Goal: Task Accomplishment & Management: Complete application form

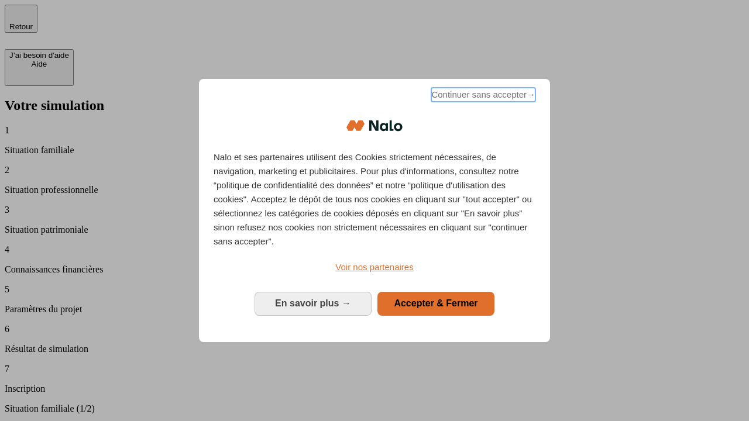
click at [482, 96] on span "Continuer sans accepter →" at bounding box center [483, 95] width 104 height 14
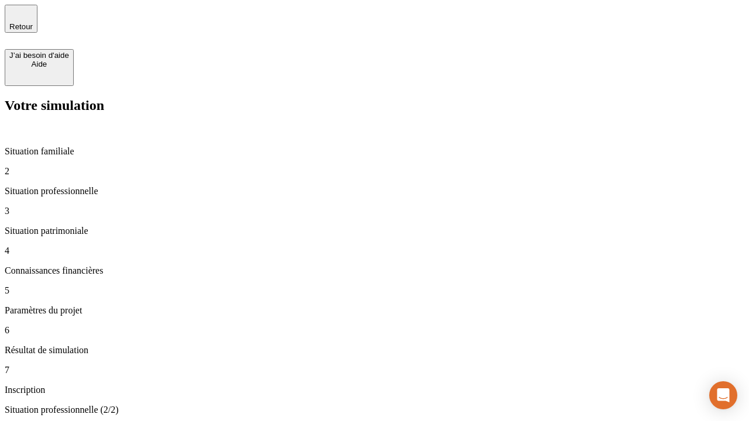
type input "30 000"
type input "1 000"
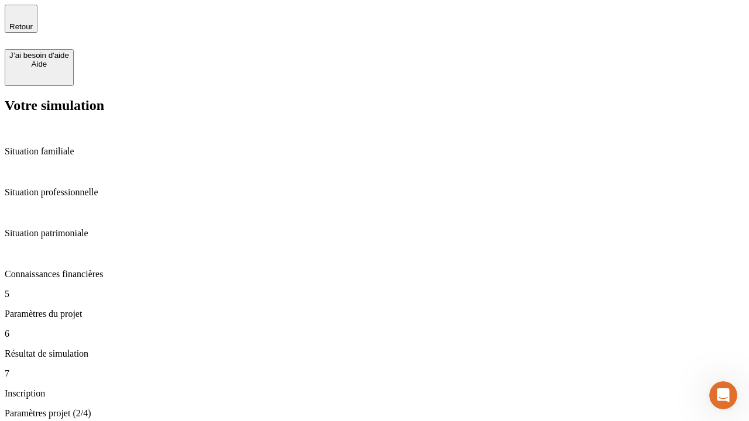
type input "65"
type input "5 000"
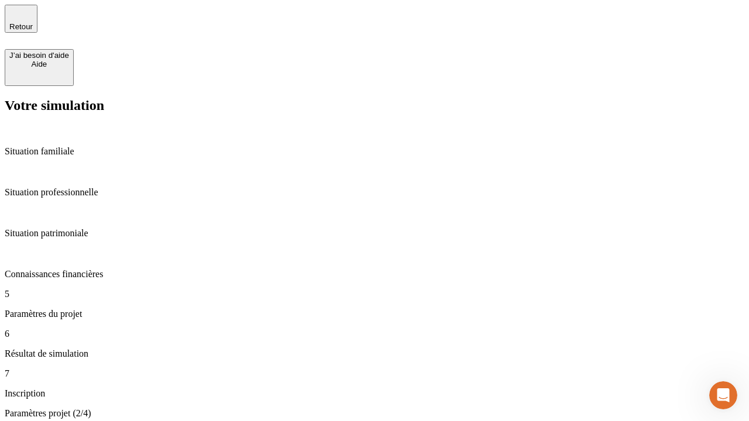
type input "640"
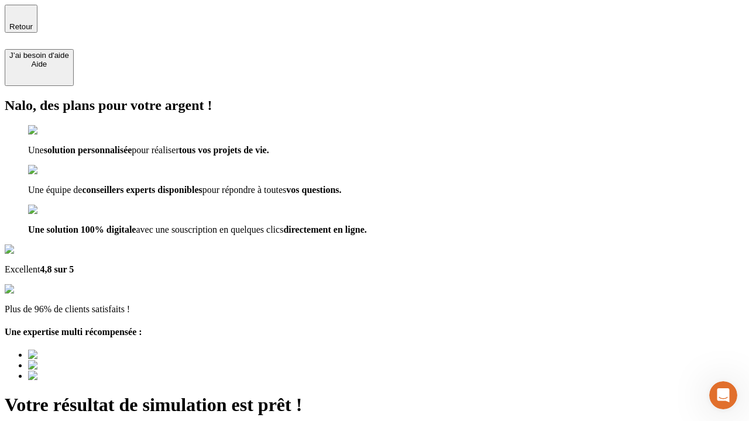
type input "[EMAIL_ADDRESS][DOMAIN_NAME]"
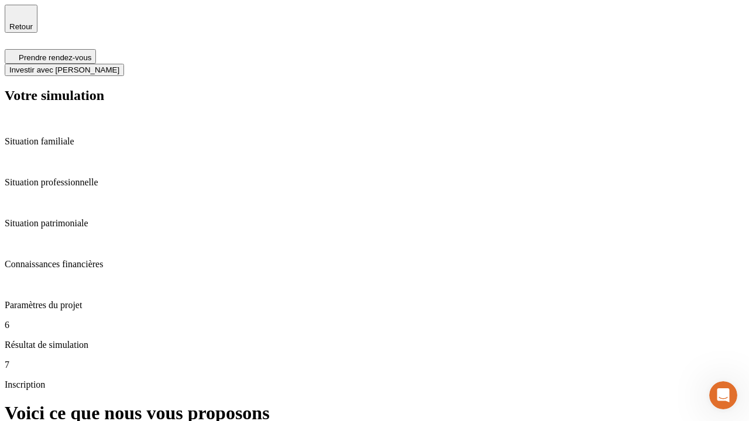
click at [119, 65] on span "Investir avec [PERSON_NAME]" at bounding box center [64, 69] width 110 height 9
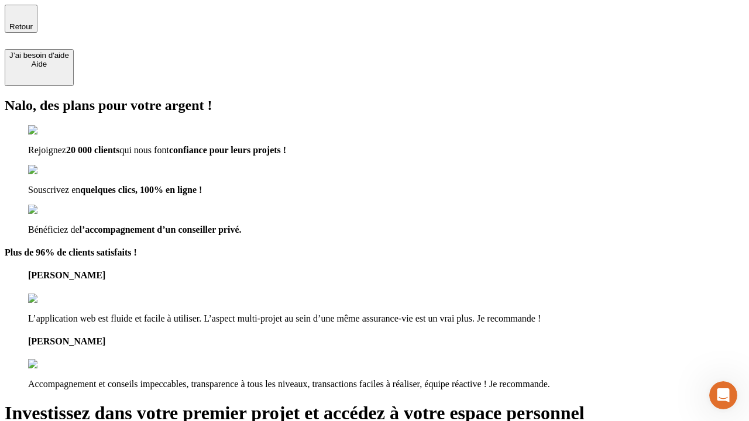
type input "[EMAIL_ADDRESS][DOMAIN_NAME]"
